Goal: Task Accomplishment & Management: Use online tool/utility

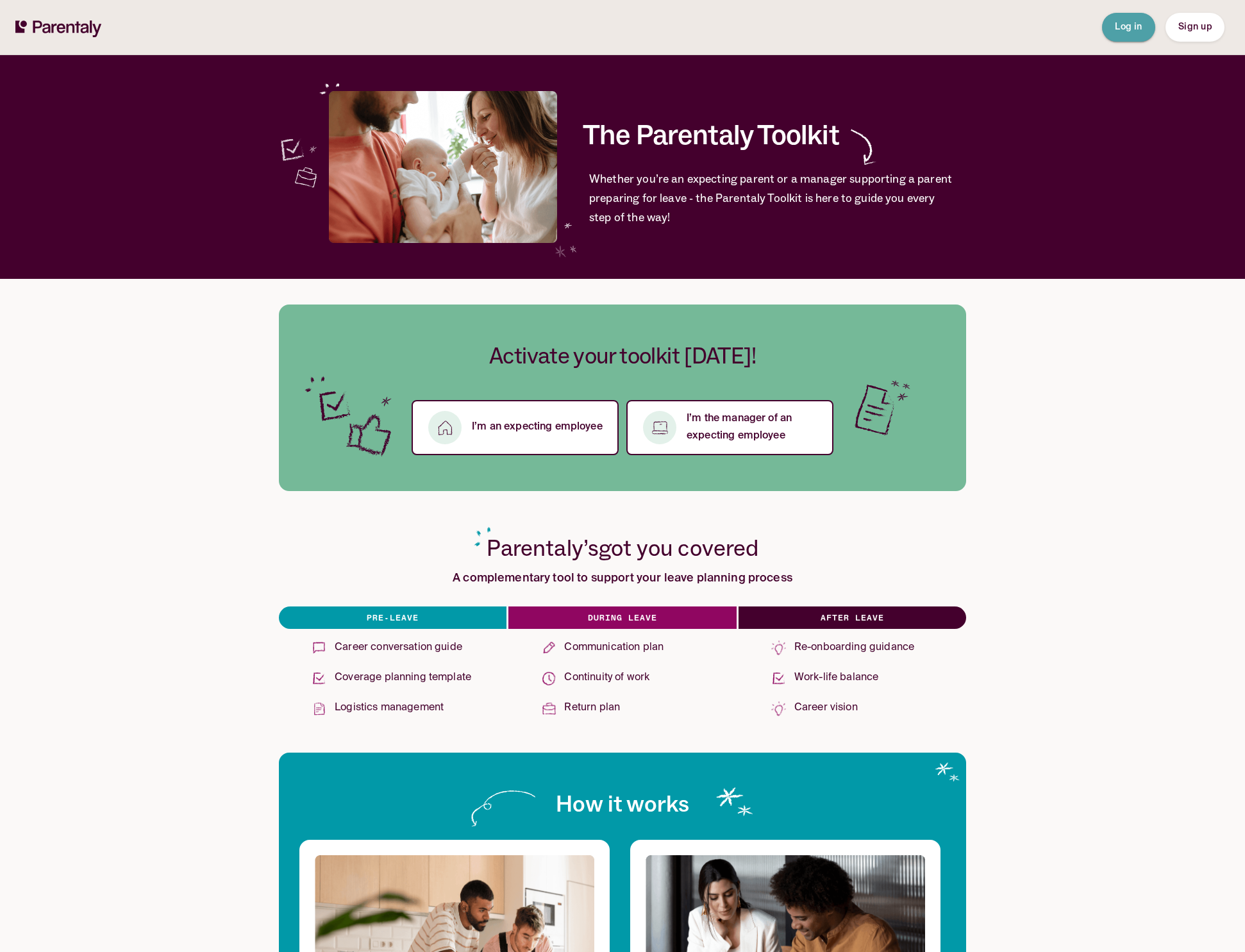
click at [1129, 26] on span "Log in" at bounding box center [1129, 27] width 27 height 9
